Goal: Check status: Check status

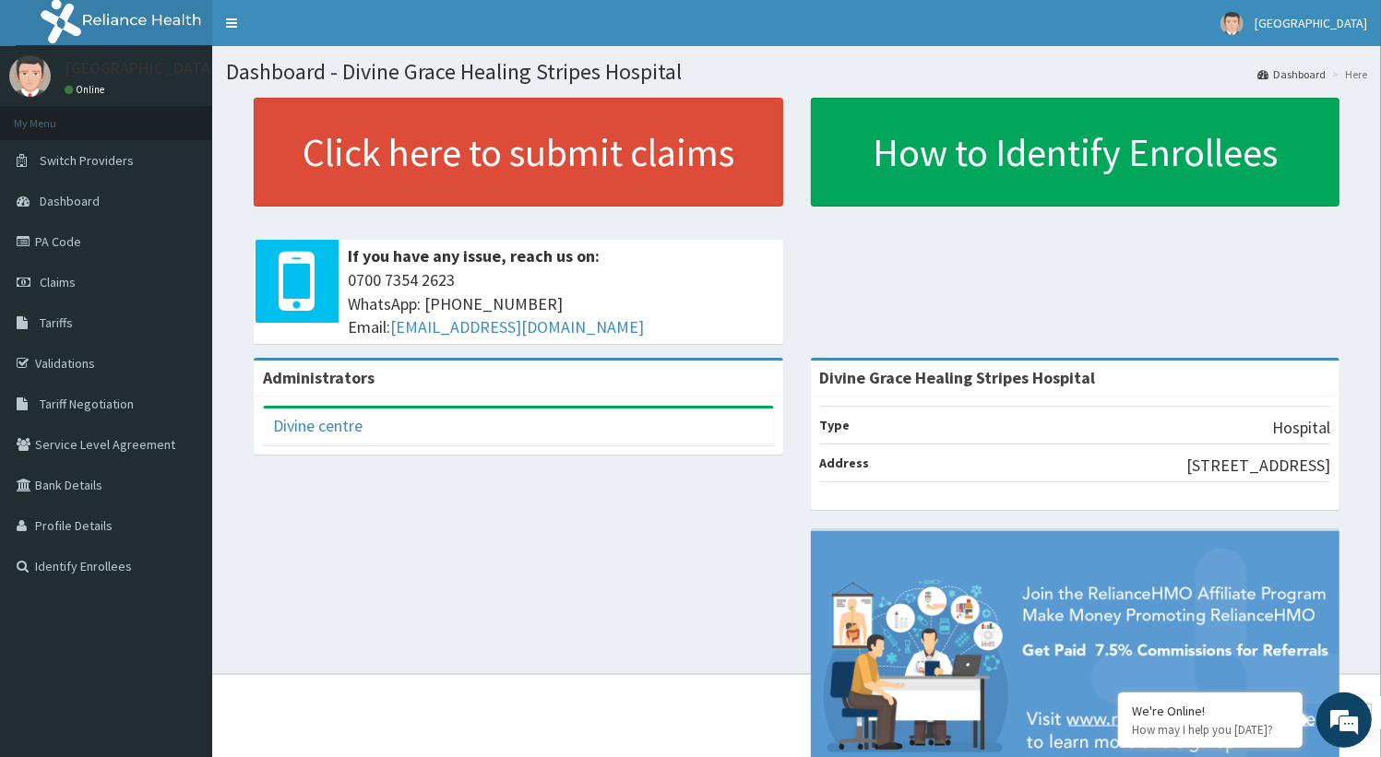
click at [57, 244] on link "PA Code" at bounding box center [106, 241] width 212 height 41
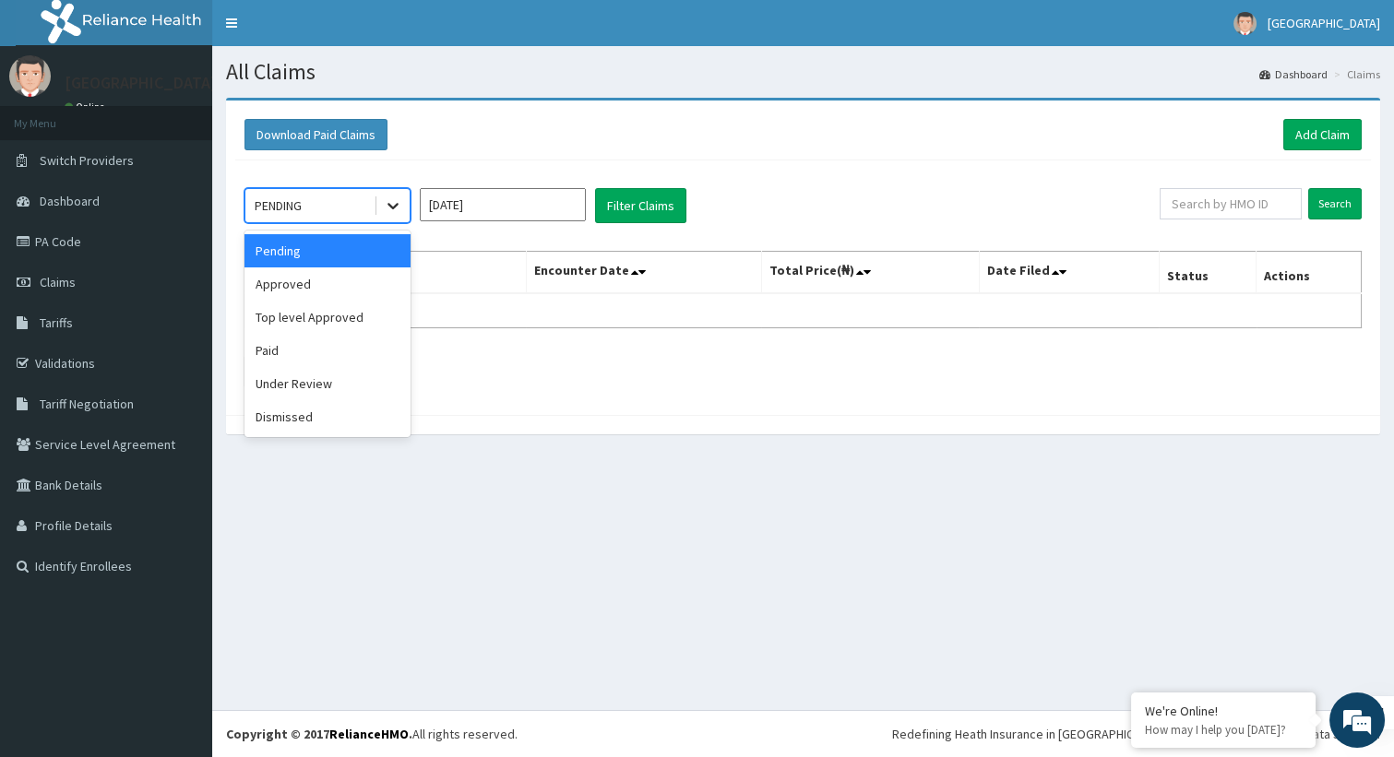
click at [396, 207] on icon at bounding box center [393, 205] width 18 height 18
click at [348, 412] on div "Dismissed" at bounding box center [327, 416] width 166 height 33
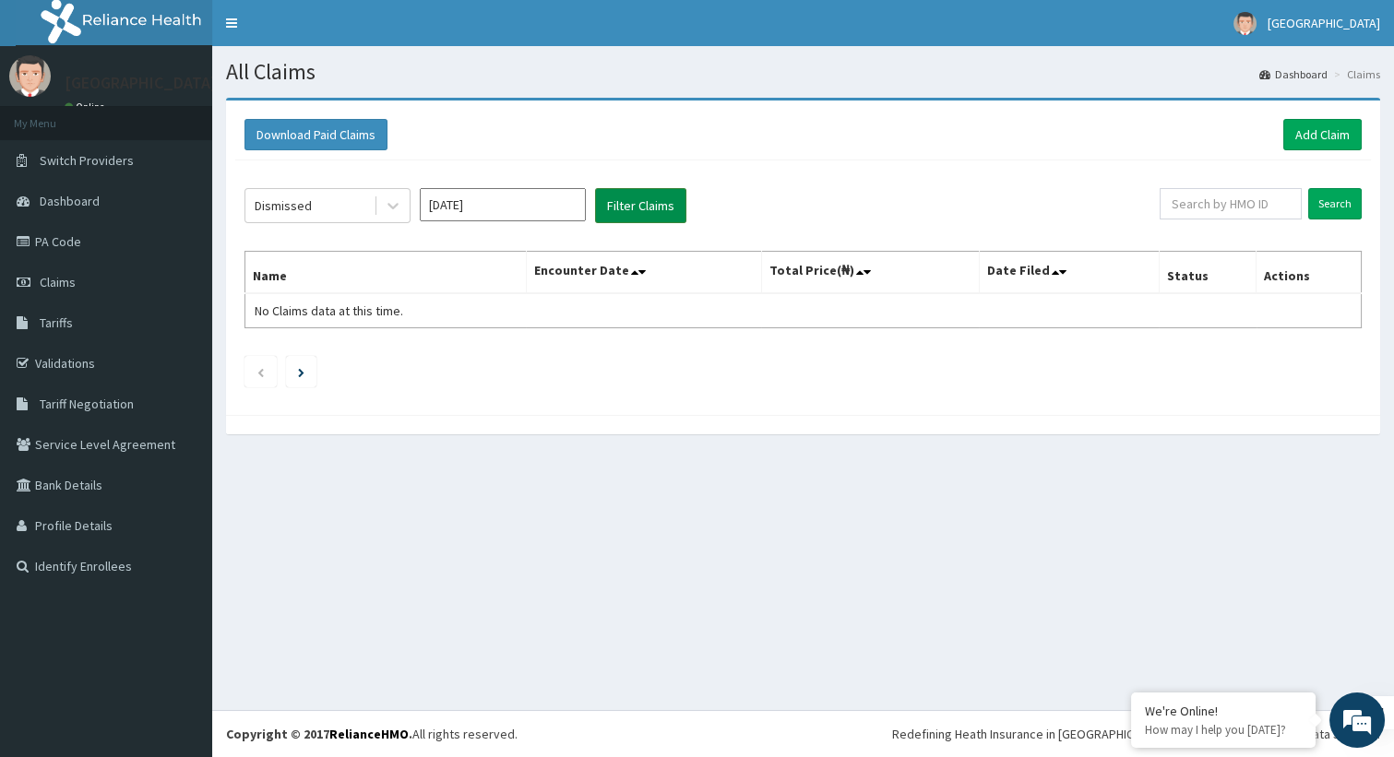
click at [677, 189] on button "Filter Claims" at bounding box center [640, 205] width 91 height 35
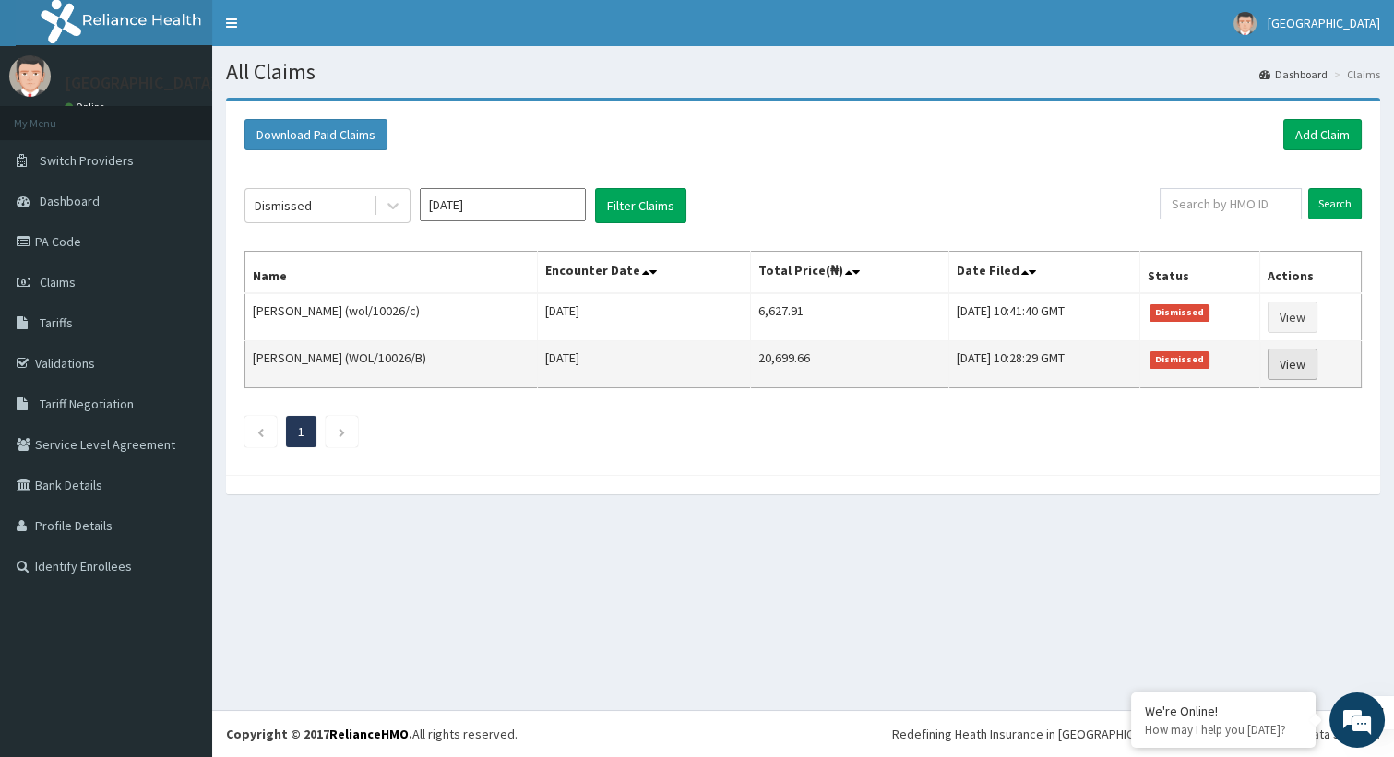
click at [1299, 362] on link "View" at bounding box center [1292, 364] width 50 height 31
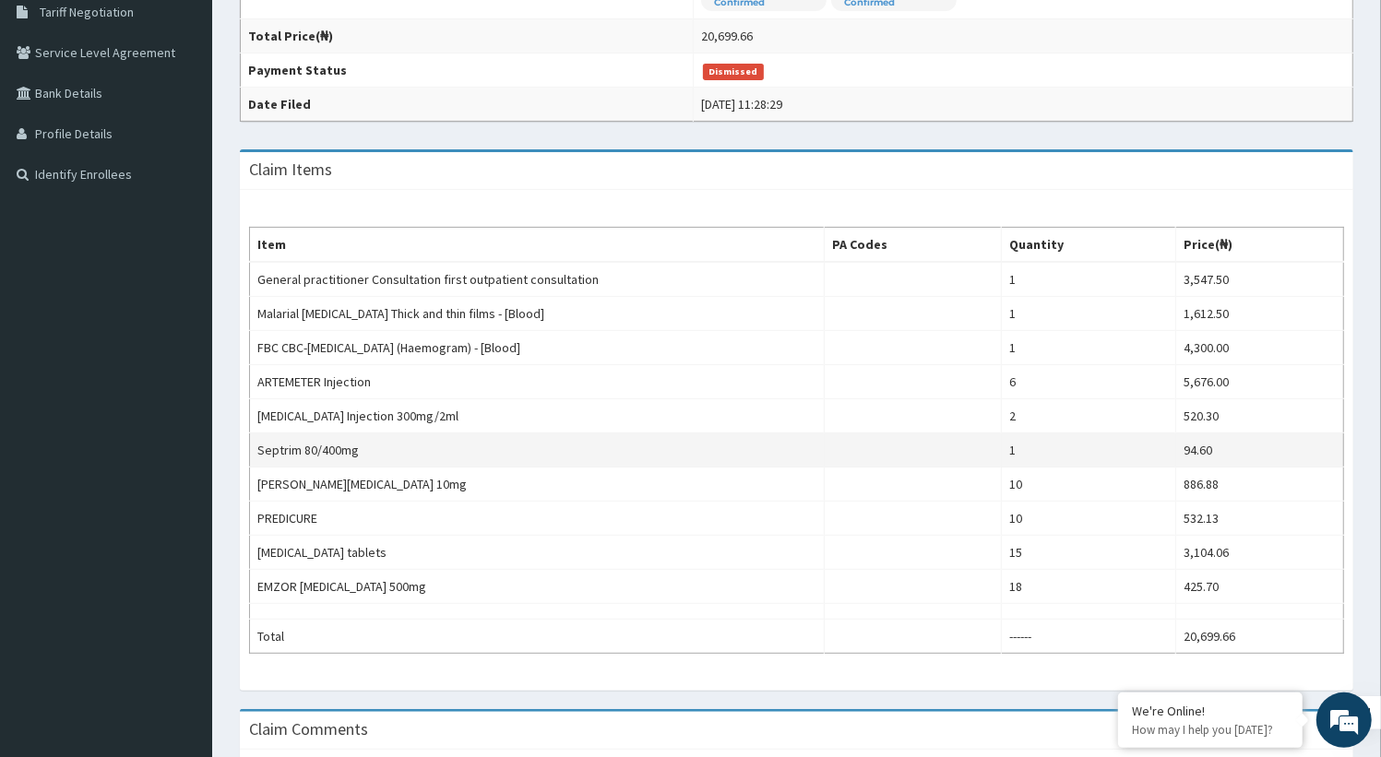
scroll to position [394, 0]
